Goal: Information Seeking & Learning: Learn about a topic

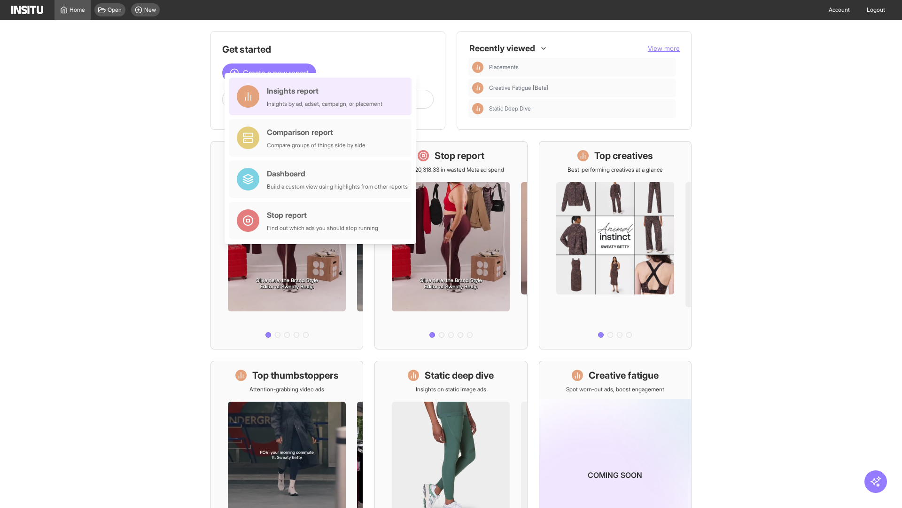
click at [323, 96] on div "Insights report Insights by ad, adset, campaign, or placement" at bounding box center [325, 96] width 116 height 23
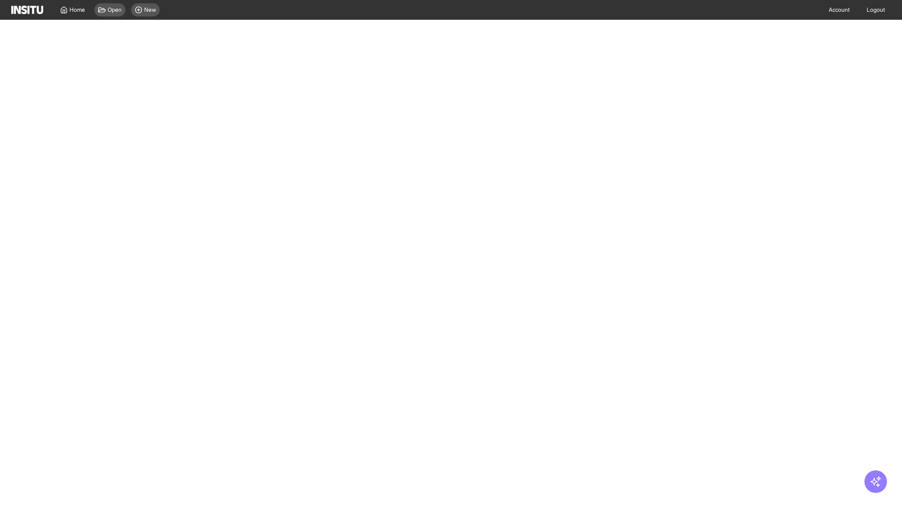
select select "**"
